Goal: Information Seeking & Learning: Learn about a topic

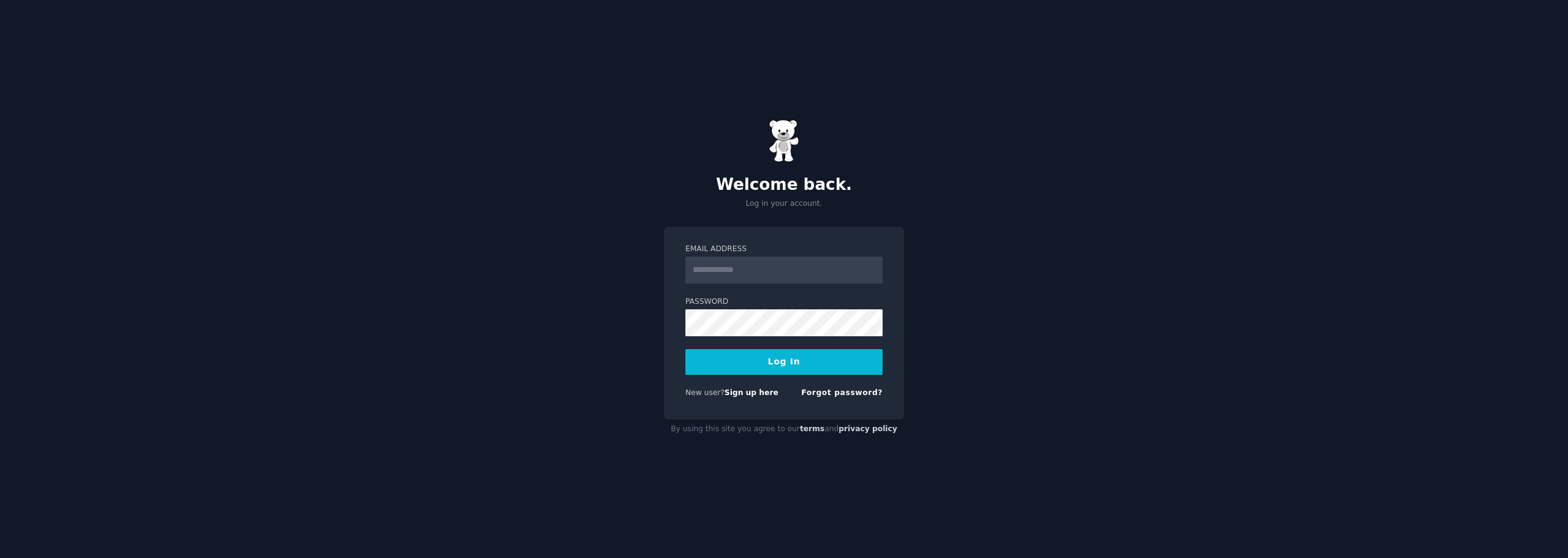
click at [716, 288] on form "Email Address Password Log In New user? Sign up here Forgot password?" at bounding box center [784, 323] width 197 height 159
click at [718, 278] on input "Email Address" at bounding box center [784, 270] width 197 height 27
type input "**********"
click at [767, 362] on button "Log In" at bounding box center [784, 361] width 197 height 26
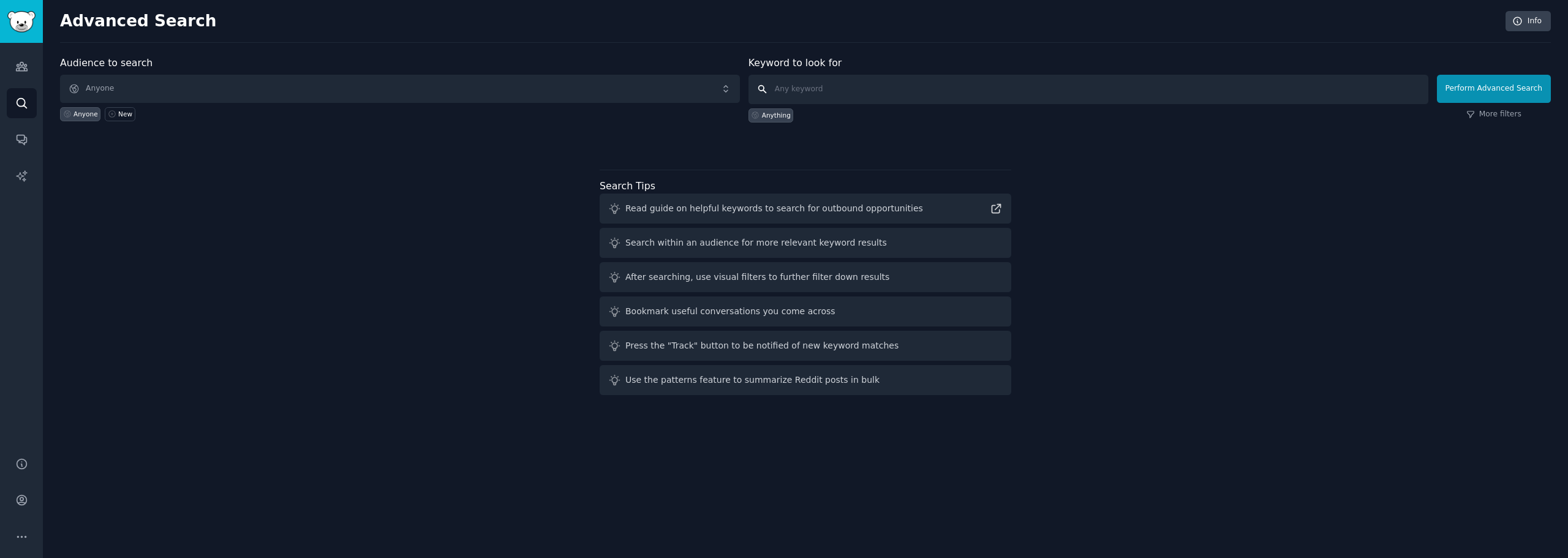
click at [808, 96] on input "text" at bounding box center [1089, 89] width 680 height 29
click at [821, 91] on input "text" at bounding box center [1089, 89] width 680 height 29
type input "manager contracts"
click button "Perform Advanced Search" at bounding box center [1493, 88] width 114 height 28
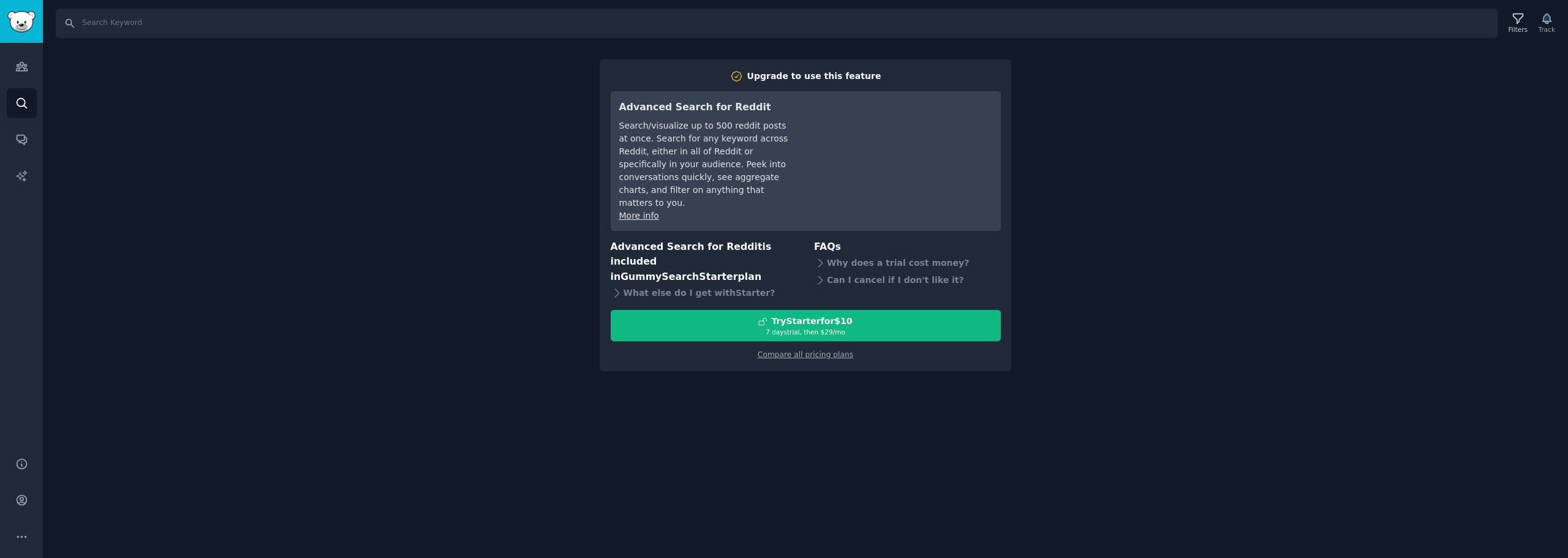
click at [1160, 184] on div "Search Filters Track Upgrade to use this feature Advanced Search for Reddit Sea…" at bounding box center [805, 279] width 1526 height 558
click at [796, 76] on div "Upgrade to use this feature" at bounding box center [815, 76] width 134 height 13
click at [818, 78] on div "Upgrade to use this feature" at bounding box center [815, 76] width 134 height 13
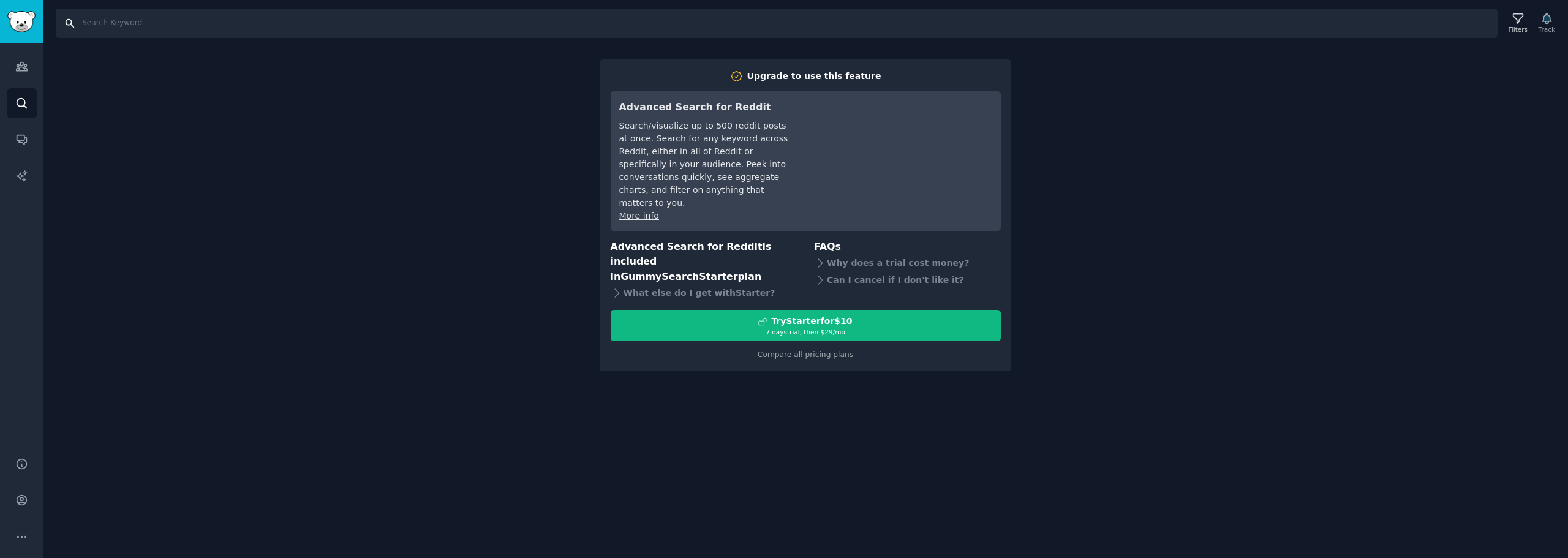
click at [182, 31] on input "Search" at bounding box center [777, 23] width 1442 height 29
click at [113, 20] on input "Search" at bounding box center [777, 23] width 1442 height 29
type input "contracts managing"
